Goal: Task Accomplishment & Management: Manage account settings

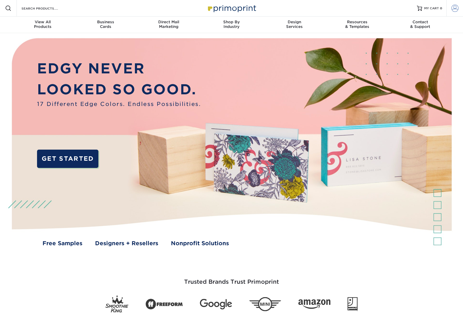
type input "carolyn.witt@gmail.com"
click at [458, 11] on span at bounding box center [454, 8] width 7 height 7
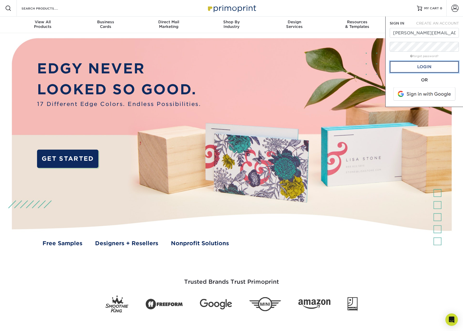
click at [426, 70] on link "Login" at bounding box center [423, 67] width 69 height 12
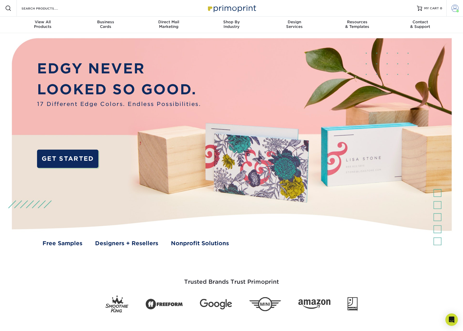
click at [457, 7] on span at bounding box center [454, 8] width 7 height 7
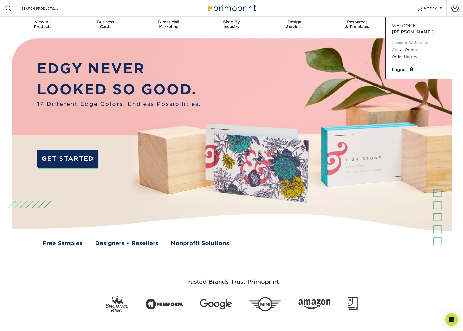
click at [402, 39] on link "Account Dashboard" at bounding box center [423, 42] width 65 height 7
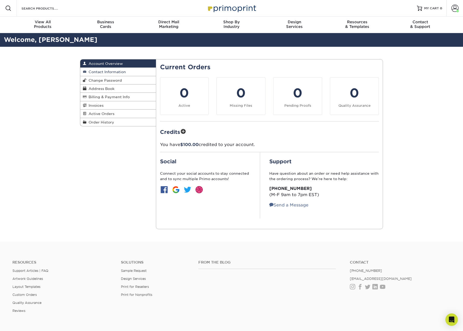
click at [111, 73] on span "Contact Information" at bounding box center [105, 72] width 39 height 4
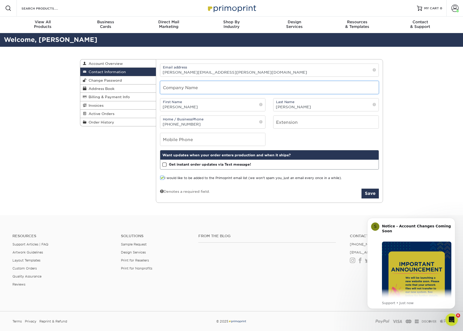
click at [204, 86] on input "text" at bounding box center [269, 87] width 218 height 13
click at [219, 65] on input "carolyn.witt@gmail.com" at bounding box center [269, 70] width 218 height 13
drag, startPoint x: 220, startPoint y: 72, endPoint x: 123, endPoint y: 67, distance: 96.4
click at [123, 59] on div "Contact Information Account Overview Contact Information Change Password Addres…" at bounding box center [231, 59] width 303 height 0
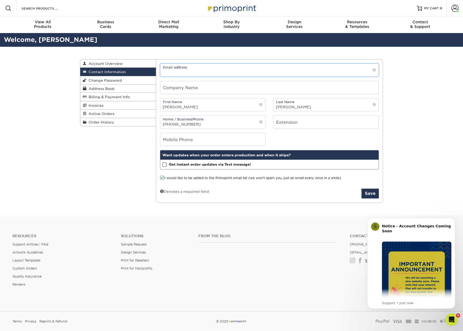
paste input "kayla@blackrockmn.com"
type input "kayla@blackrockmn.com"
click at [214, 88] on input "text" at bounding box center [269, 87] width 218 height 13
type input "Blackrock Construction"
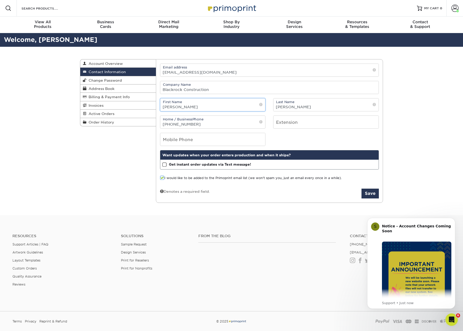
type input "K"
type input "Kayla"
click at [198, 123] on input "(612) 244-7563" at bounding box center [212, 122] width 105 height 13
type input "("
paste input "612.382.3147"
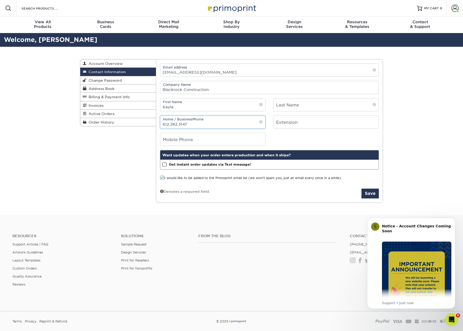
type input "612.382.3147"
click at [285, 110] on input "text" at bounding box center [325, 105] width 105 height 13
type input "Hoem"
click at [143, 196] on div "Contact Information Account Overview Contact Information Change Password Addres…" at bounding box center [231, 131] width 311 height 169
click at [163, 178] on span at bounding box center [162, 178] width 4 height 5
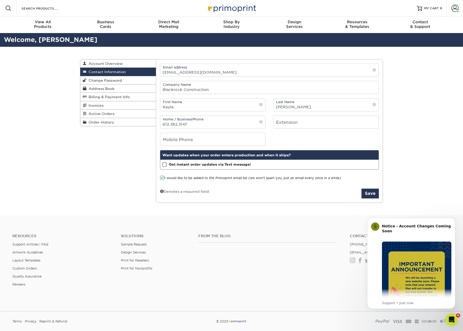
click at [0, 0] on input "I would like to be added to the Primoprint email list (we won't spam you, just …" at bounding box center [0, 0] width 0 height 0
click at [367, 195] on button "Save" at bounding box center [369, 194] width 17 height 10
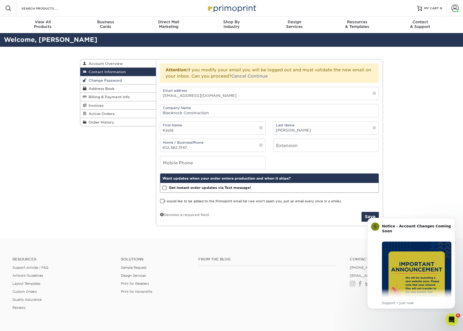
click at [120, 81] on span "Change Password" at bounding box center [103, 80] width 35 height 4
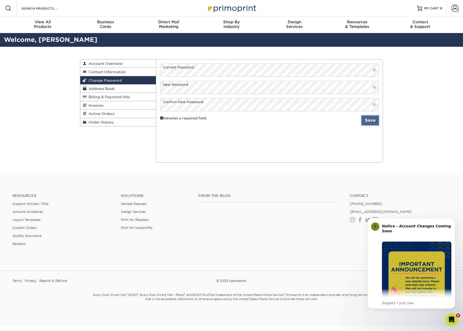
click at [370, 123] on button "Save" at bounding box center [369, 121] width 17 height 10
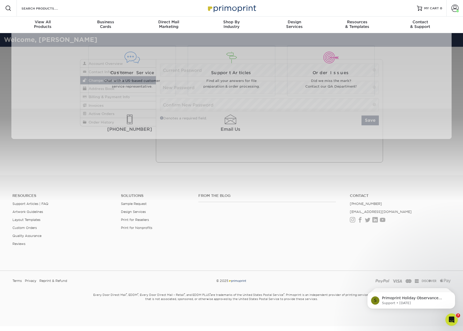
click at [441, 166] on div "Resources Menu Search Products Account Welcome, Carolyn Account Dashboard Activ…" at bounding box center [231, 163] width 463 height 327
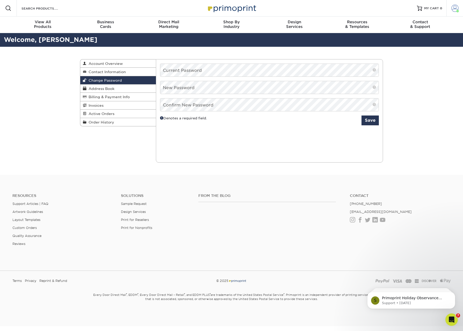
click at [457, 9] on span at bounding box center [454, 8] width 7 height 7
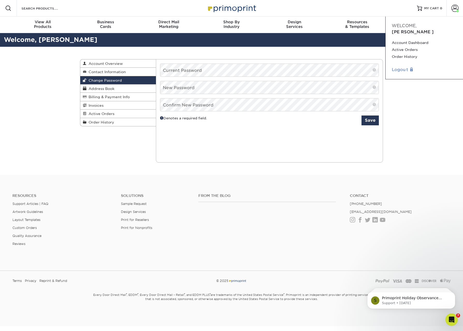
click at [399, 67] on link "Logout" at bounding box center [423, 70] width 65 height 6
